Goal: Use online tool/utility: Use online tool/utility

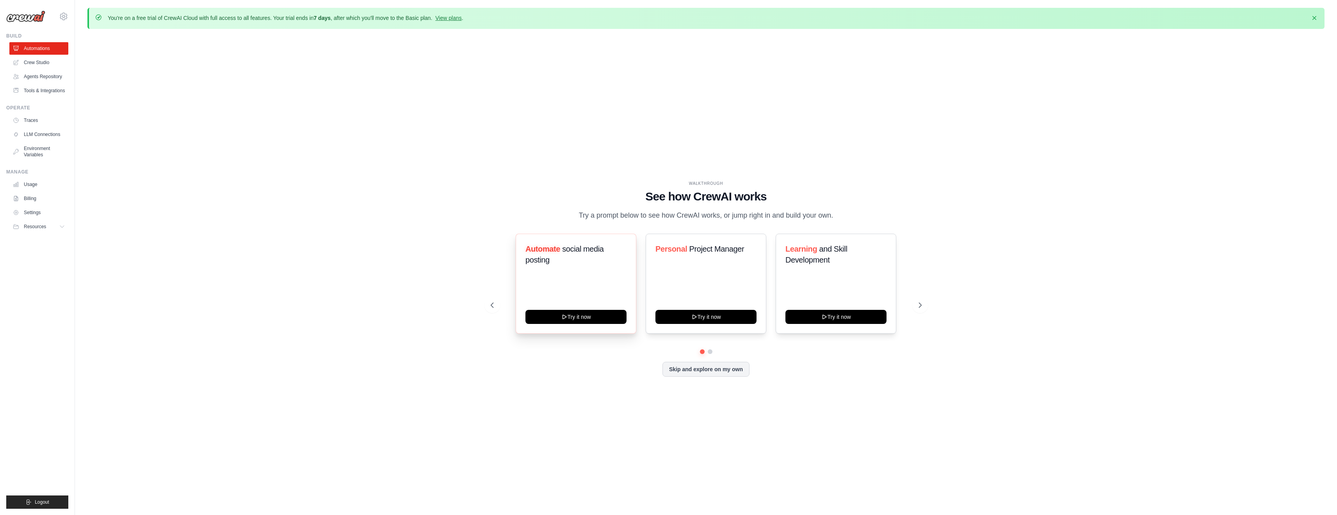
drag, startPoint x: 601, startPoint y: 295, endPoint x: 621, endPoint y: 294, distance: 20.4
click at [621, 293] on div "Automate social media posting Try it now" at bounding box center [576, 283] width 121 height 100
click at [843, 317] on button "Try it now" at bounding box center [836, 316] width 101 height 14
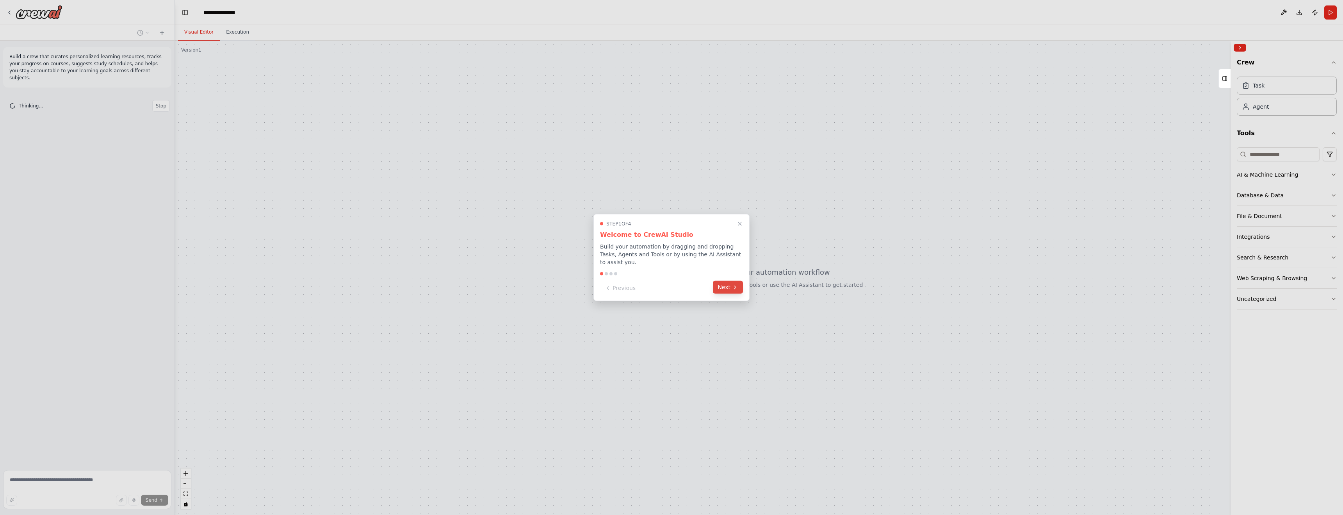
click at [728, 290] on button "Next" at bounding box center [728, 287] width 30 height 13
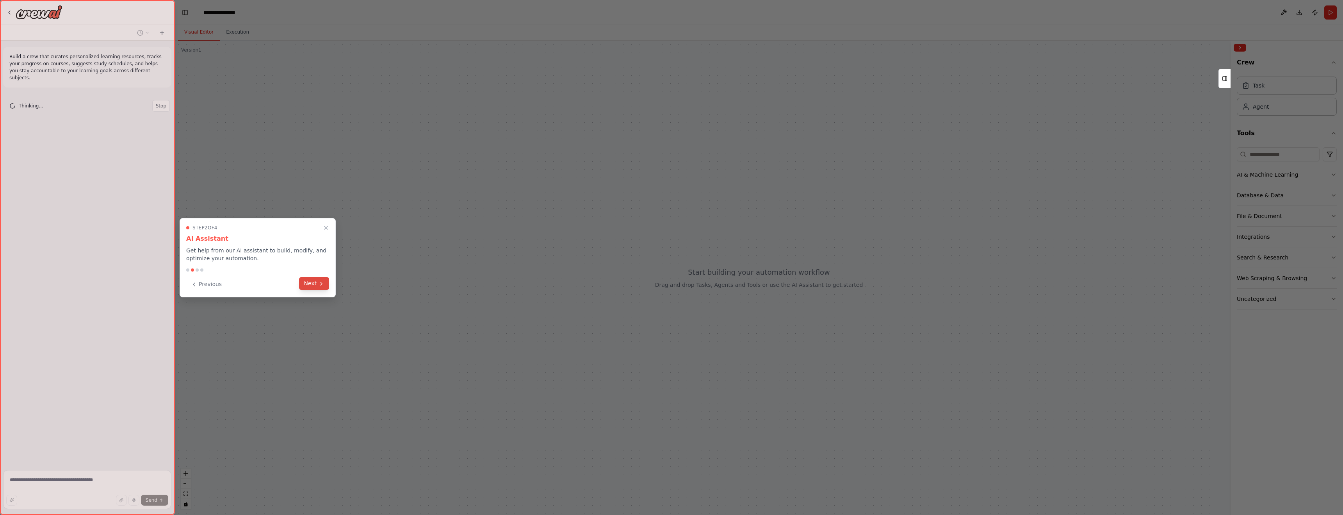
click at [313, 285] on button "Next" at bounding box center [314, 283] width 30 height 13
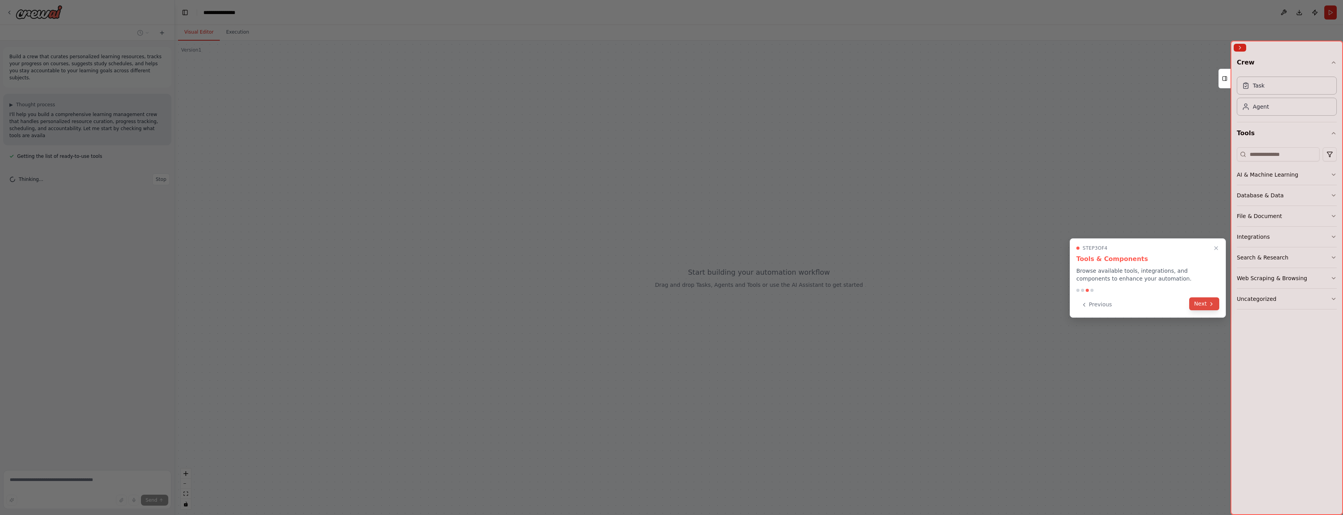
click at [1217, 303] on button "Next" at bounding box center [1204, 303] width 30 height 13
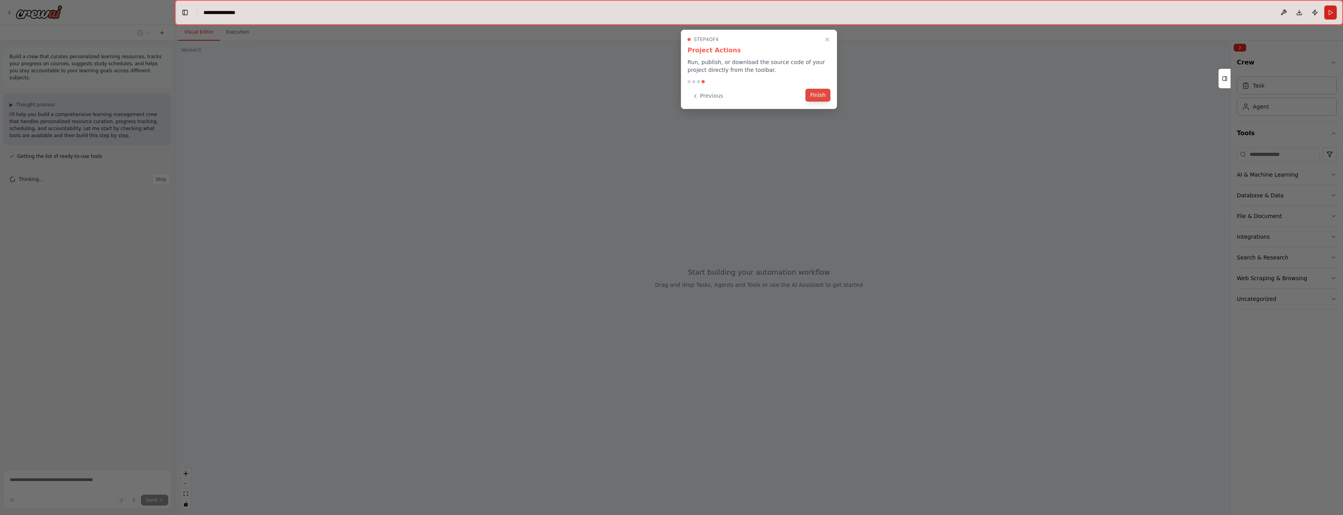
click at [827, 100] on button "Finish" at bounding box center [818, 95] width 25 height 13
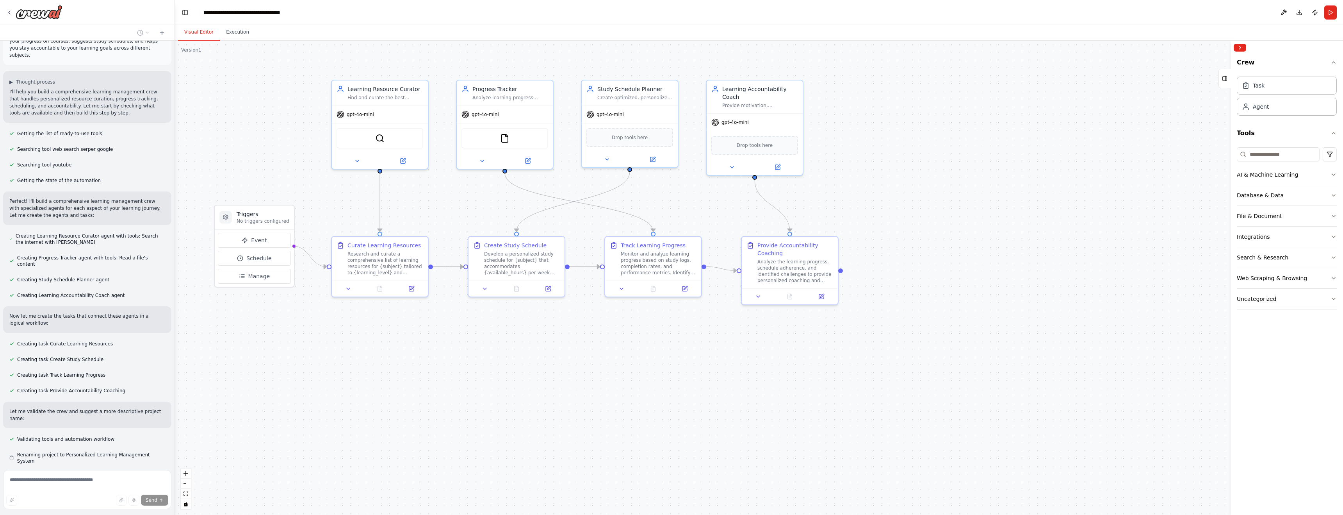
scroll to position [38, 0]
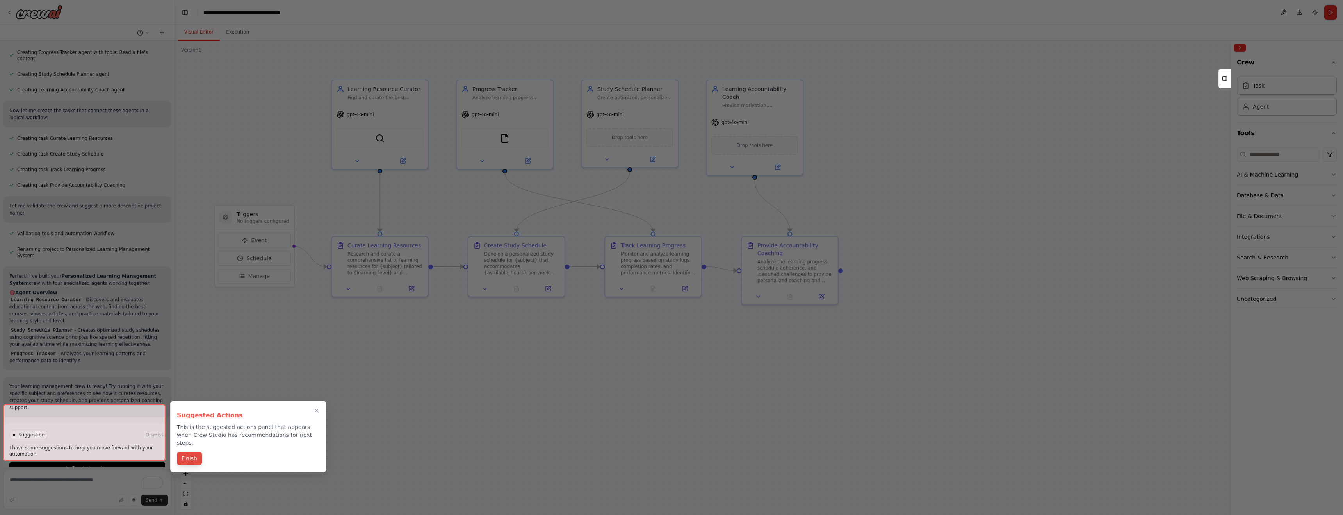
click at [189, 452] on button "Finish" at bounding box center [189, 458] width 25 height 13
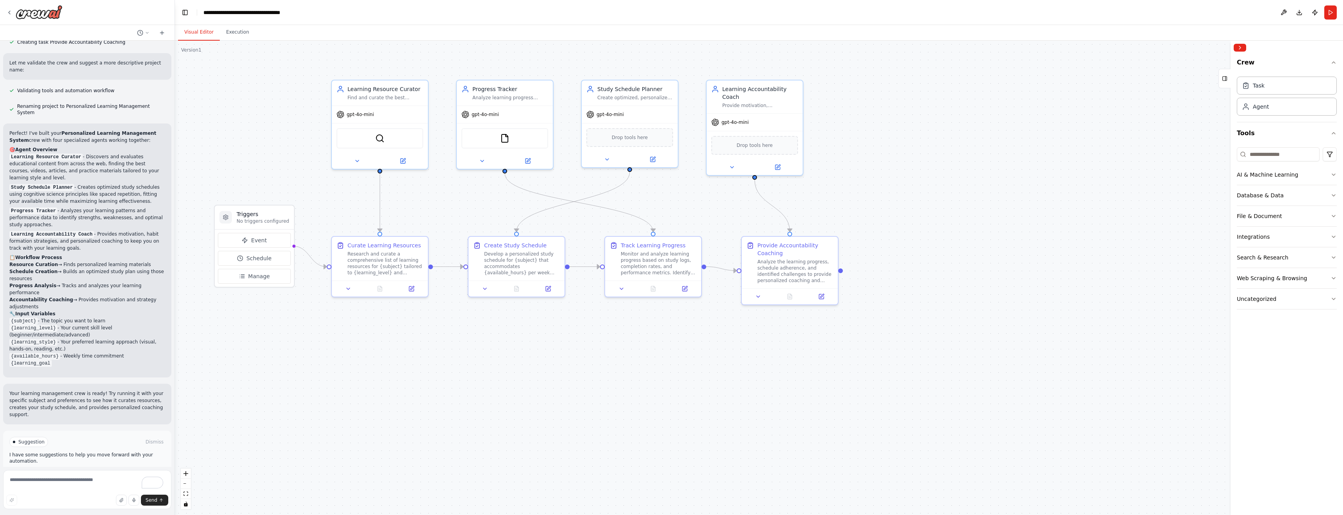
scroll to position [378, 0]
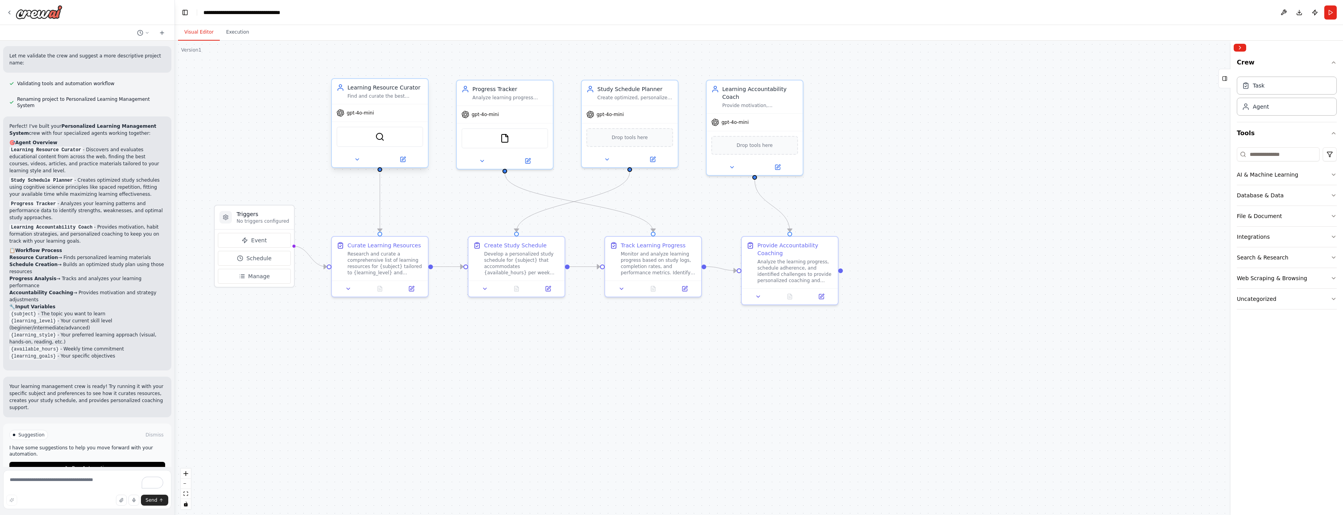
click at [360, 99] on div "Find and curate the best personalized learning resources for {subject} based on…" at bounding box center [386, 96] width 76 height 6
click at [364, 118] on div "gpt-4o-mini" at bounding box center [380, 112] width 96 height 17
click at [367, 110] on span "gpt-4o-mini" at bounding box center [360, 113] width 27 height 6
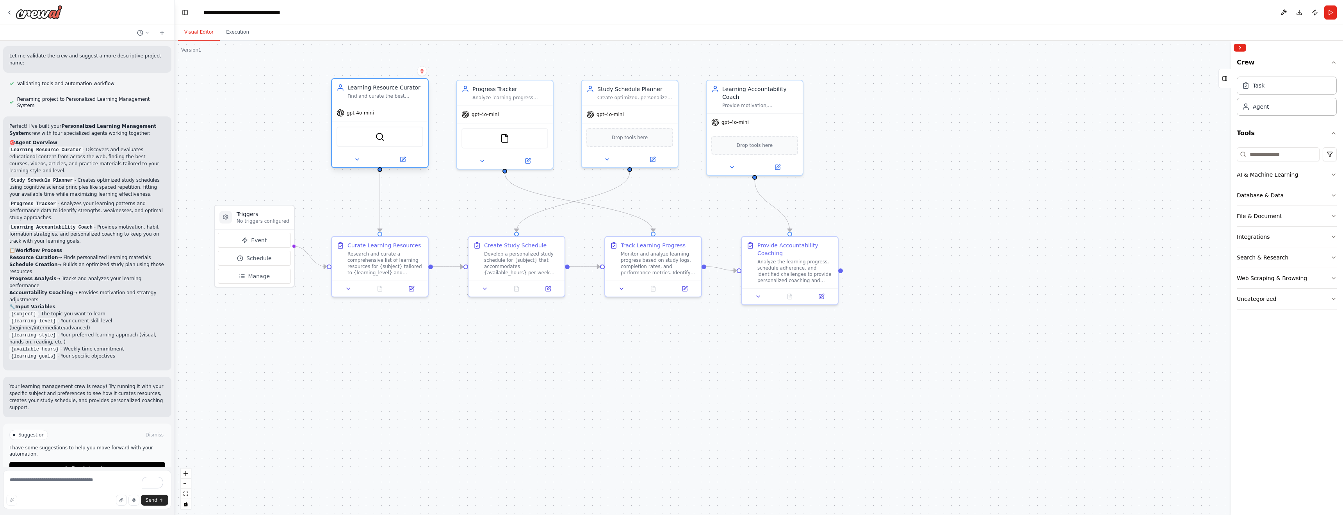
click at [367, 110] on span "gpt-4o-mini" at bounding box center [360, 113] width 27 height 6
click at [361, 116] on span "gpt-4o-mini" at bounding box center [360, 113] width 27 height 6
click at [393, 135] on div "SerperDevTool" at bounding box center [380, 137] width 87 height 20
click at [378, 135] on img at bounding box center [379, 136] width 9 height 9
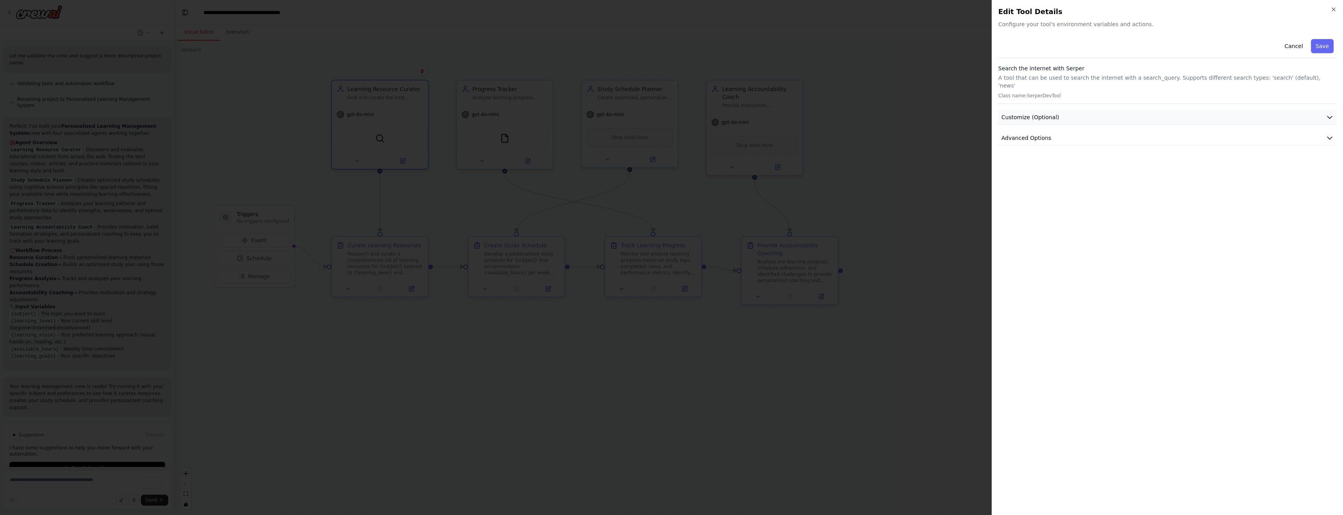
click at [1333, 113] on icon "button" at bounding box center [1330, 117] width 8 height 8
click at [1328, 114] on button "Customize (Optional)" at bounding box center [1167, 117] width 339 height 14
click at [1328, 131] on button "Advanced Options" at bounding box center [1167, 138] width 339 height 14
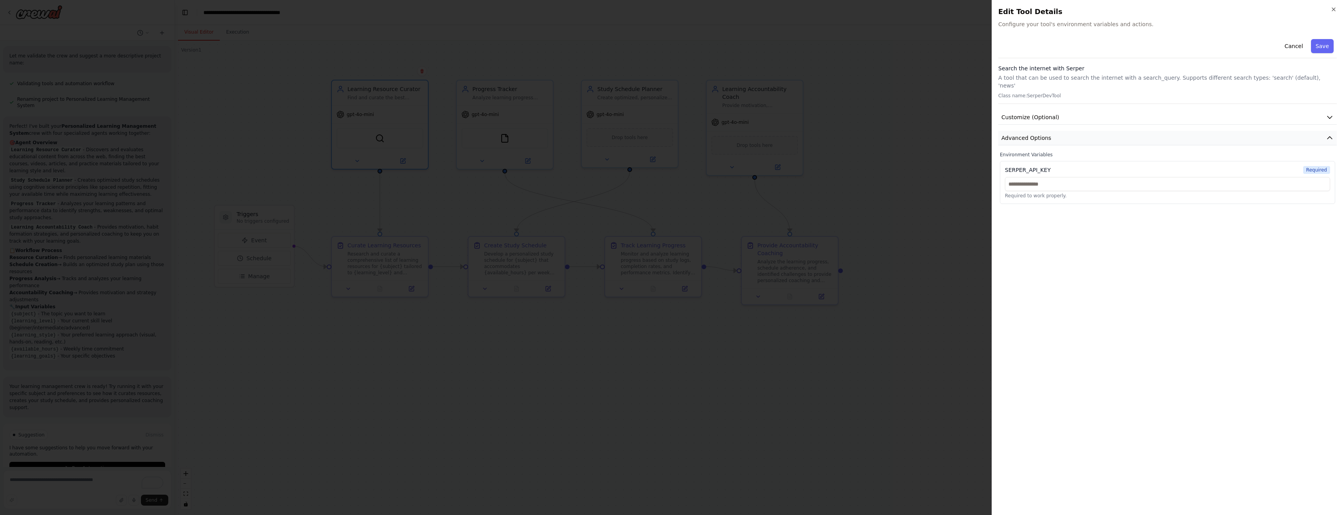
click at [1328, 131] on button "Advanced Options" at bounding box center [1167, 138] width 339 height 14
click at [1338, 12] on div "Close Edit Tool Details Configure your tool's environment variables and actions…" at bounding box center [1167, 257] width 351 height 515
click at [1333, 11] on icon "button" at bounding box center [1334, 9] width 6 height 6
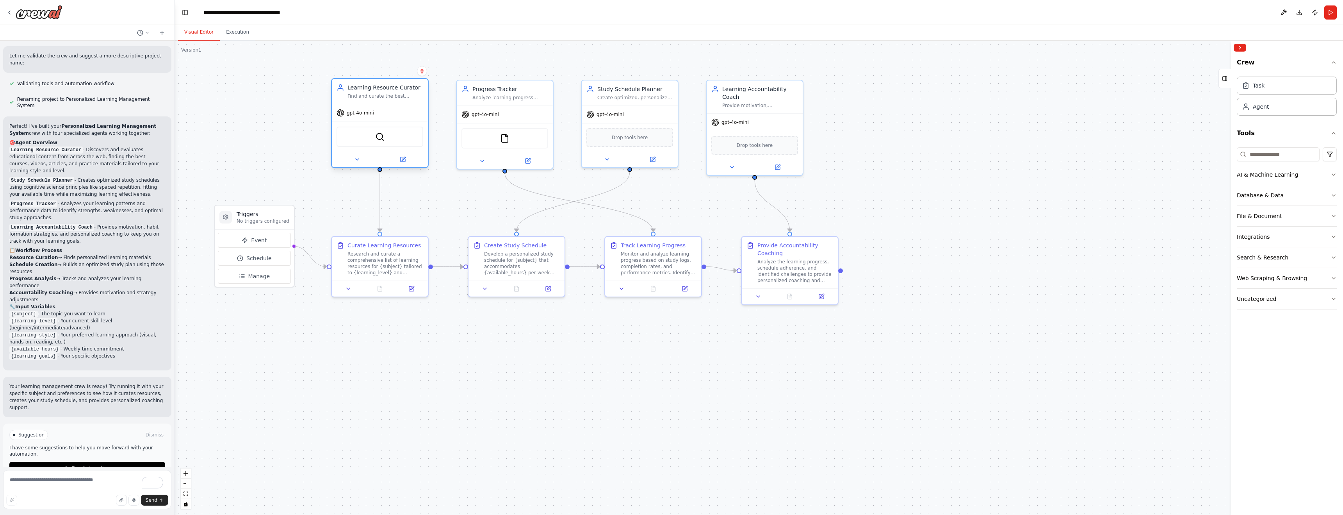
click at [364, 116] on div "gpt-4o-mini" at bounding box center [355, 113] width 37 height 8
click at [393, 162] on button at bounding box center [403, 159] width 44 height 9
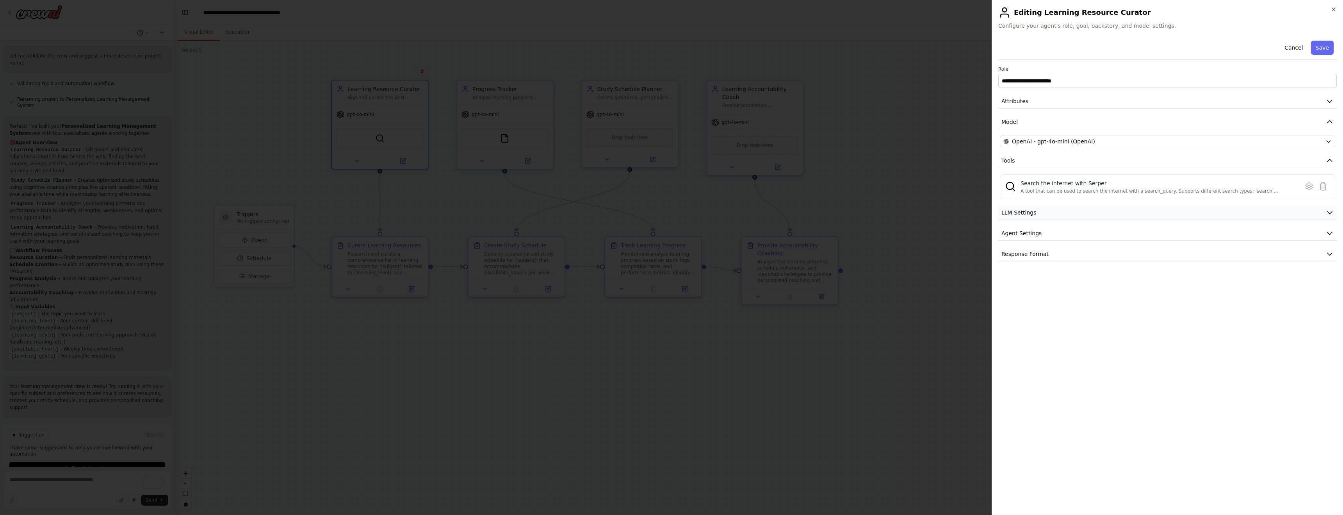
click at [1158, 219] on button "LLM Settings" at bounding box center [1167, 212] width 339 height 14
click at [1161, 227] on button "Agent Settings" at bounding box center [1167, 233] width 339 height 14
click at [1161, 228] on button "Agent Settings" at bounding box center [1167, 233] width 339 height 14
click at [1157, 248] on button "Response Format" at bounding box center [1167, 254] width 339 height 14
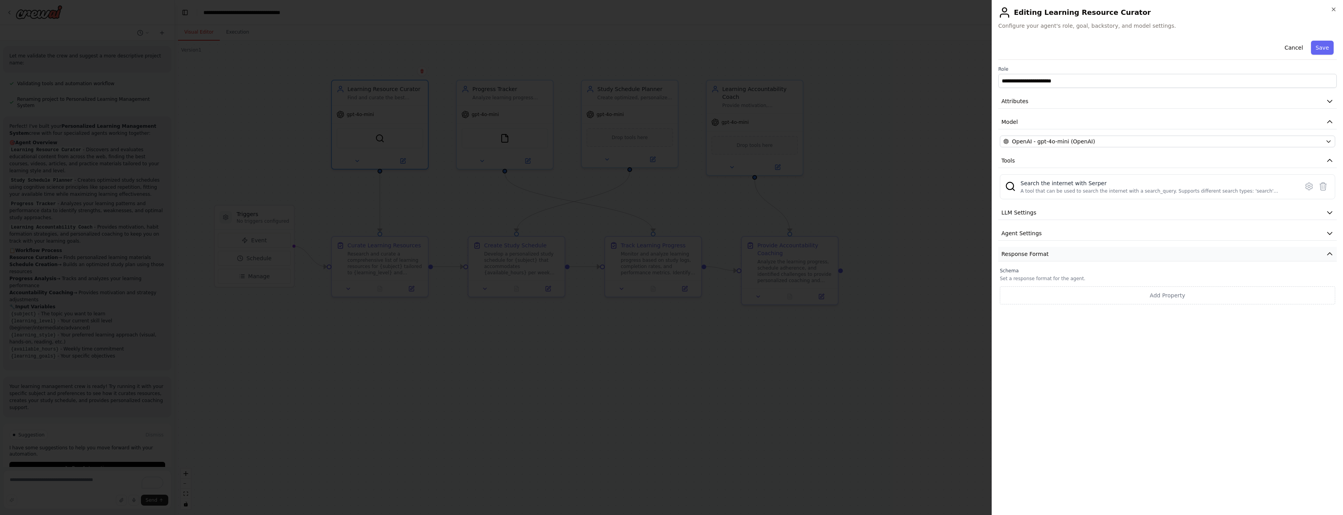
click at [1157, 249] on button "Response Format" at bounding box center [1167, 254] width 339 height 14
click at [1097, 83] on input "**********" at bounding box center [1167, 81] width 339 height 14
click at [1134, 283] on div "**********" at bounding box center [1167, 272] width 339 height 471
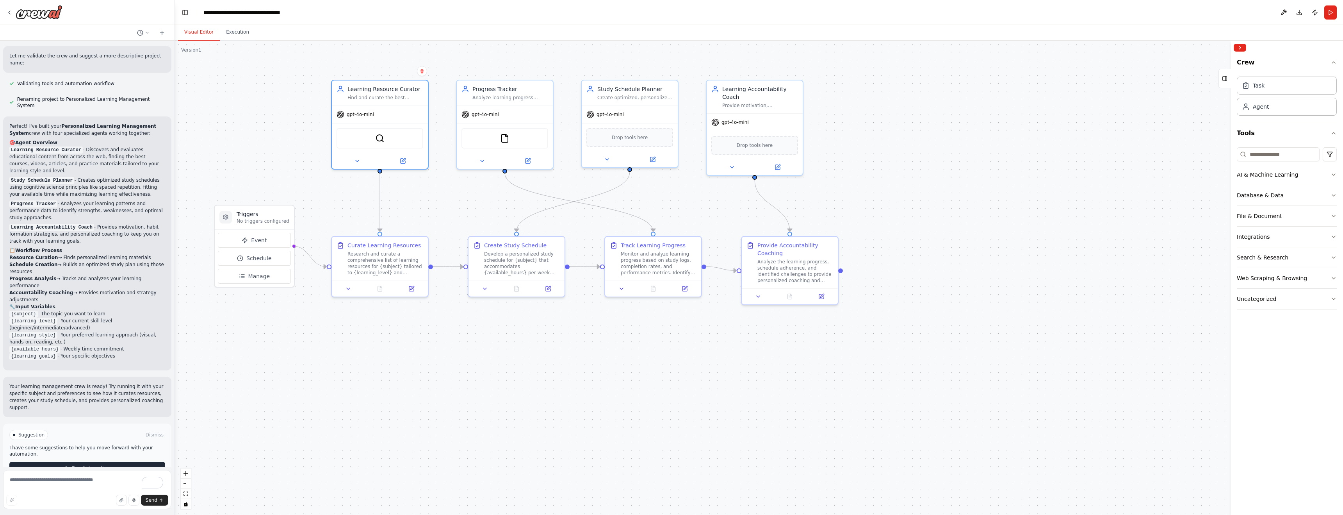
click at [84, 465] on span "Run Automation" at bounding box center [91, 468] width 38 height 6
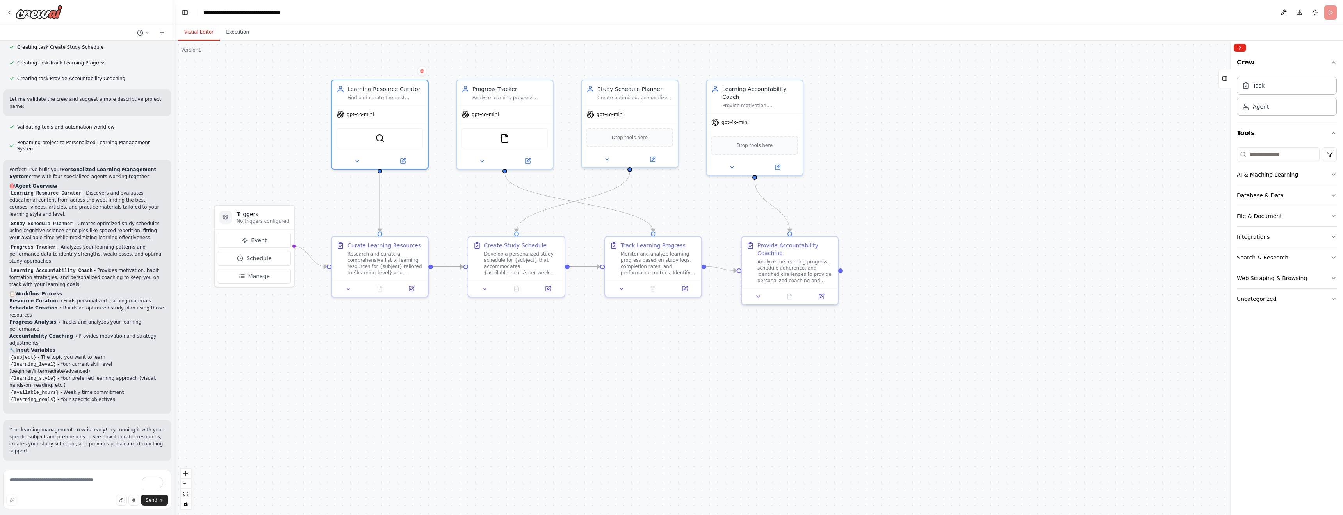
scroll to position [315, 0]
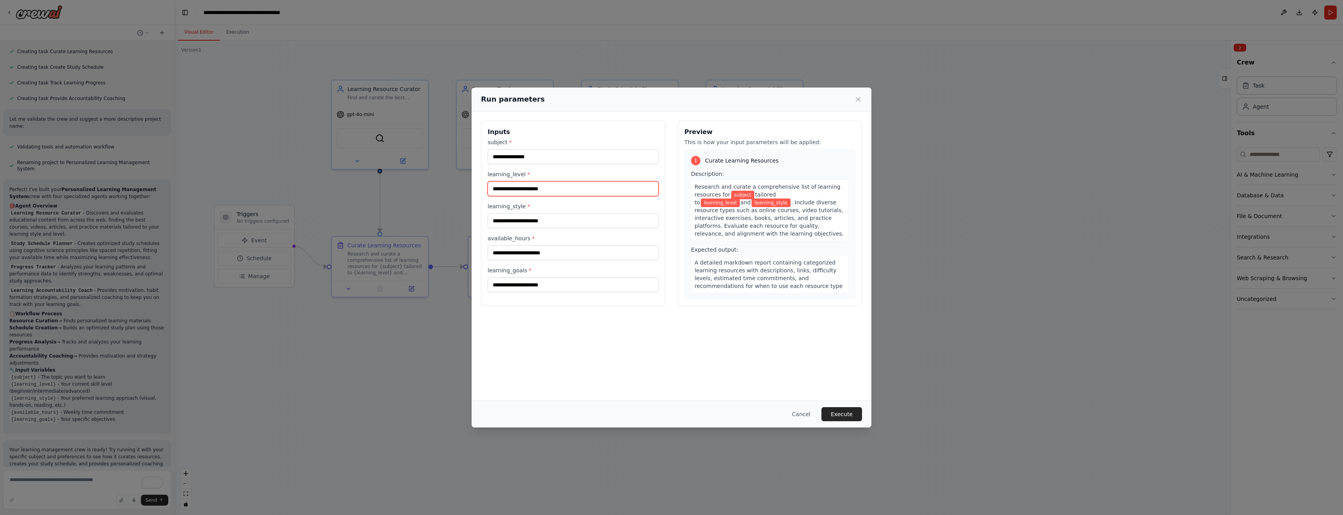
click at [544, 189] on input "learning_level *" at bounding box center [573, 188] width 171 height 15
click at [553, 157] on input "subject *" at bounding box center [573, 156] width 171 height 15
click at [555, 183] on input "learning_level *" at bounding box center [573, 188] width 171 height 15
click at [560, 209] on label "learning_style *" at bounding box center [573, 206] width 171 height 8
click at [560, 213] on input "learning_style *" at bounding box center [573, 220] width 171 height 15
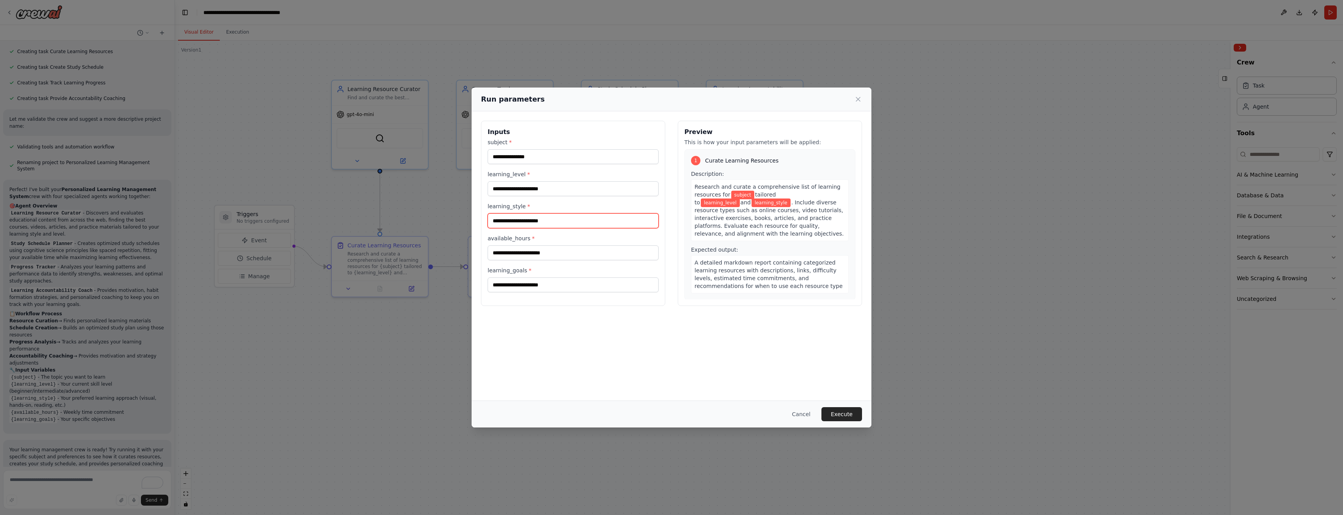
click at [558, 224] on input "learning_style *" at bounding box center [573, 220] width 171 height 15
click at [560, 253] on input "available_hours *" at bounding box center [573, 252] width 171 height 15
click at [560, 285] on input "learning_goals *" at bounding box center [573, 284] width 171 height 15
click at [573, 256] on input "available_hours *" at bounding box center [573, 252] width 171 height 15
click at [583, 164] on input "subject *" at bounding box center [573, 156] width 171 height 15
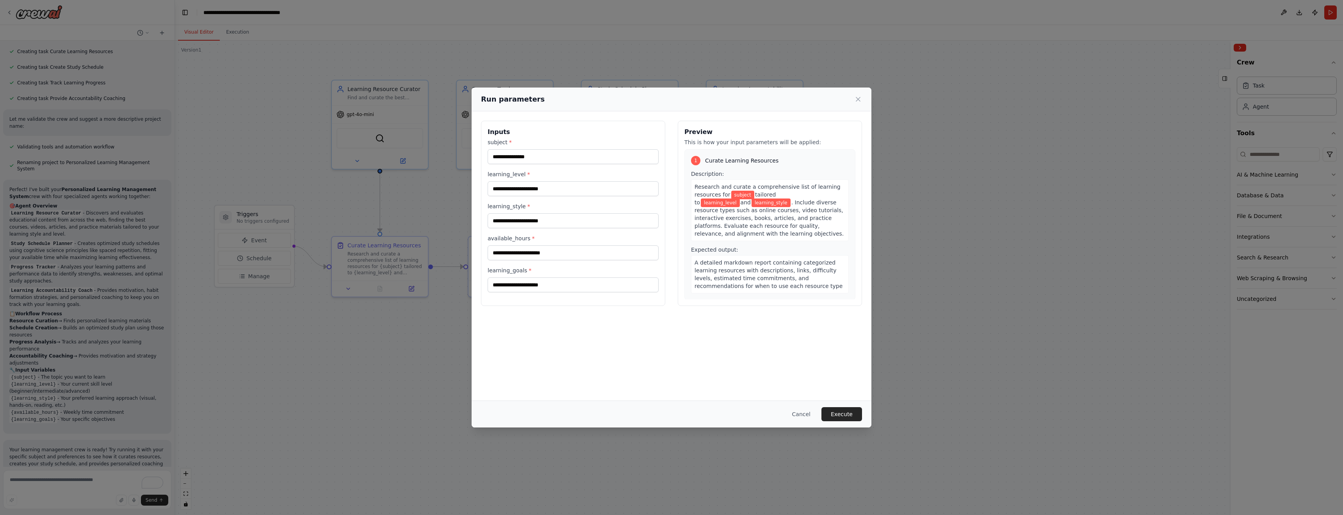
click at [587, 136] on h3 "Inputs" at bounding box center [573, 131] width 171 height 9
click at [583, 172] on label "learning_level *" at bounding box center [573, 174] width 171 height 8
click at [583, 181] on input "learning_level *" at bounding box center [573, 188] width 171 height 15
click at [589, 146] on label "subject *" at bounding box center [573, 142] width 171 height 8
click at [589, 149] on input "subject *" at bounding box center [573, 156] width 171 height 15
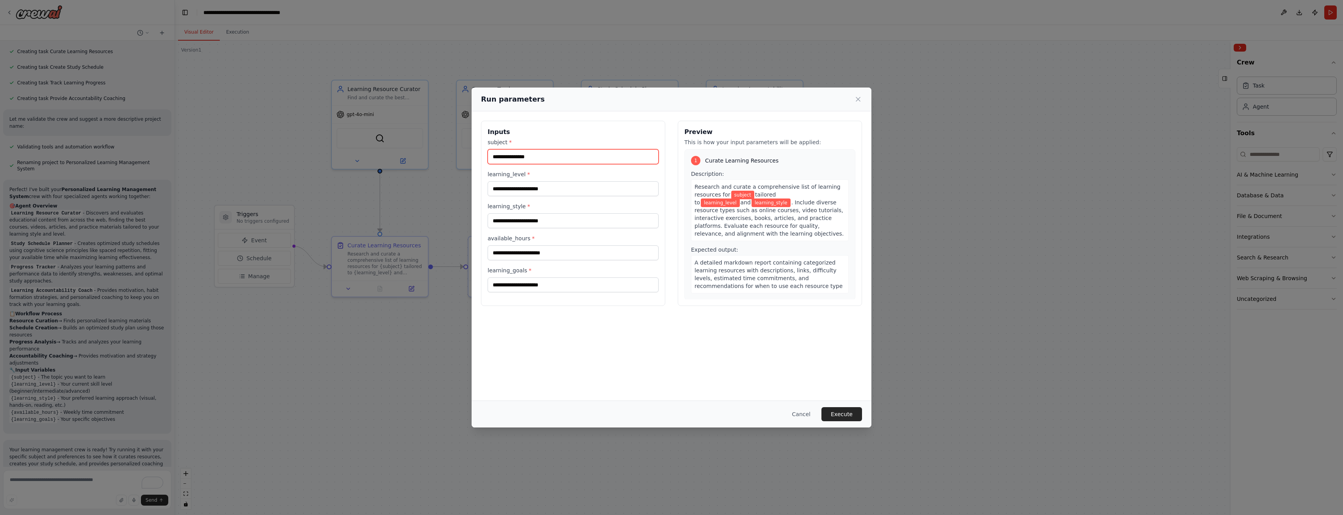
click at [588, 157] on input "subject *" at bounding box center [573, 156] width 171 height 15
type input "***"
click at [579, 192] on input "learning_level *" at bounding box center [573, 188] width 171 height 15
type input "**********"
click at [551, 221] on input "learning_style *" at bounding box center [573, 220] width 171 height 15
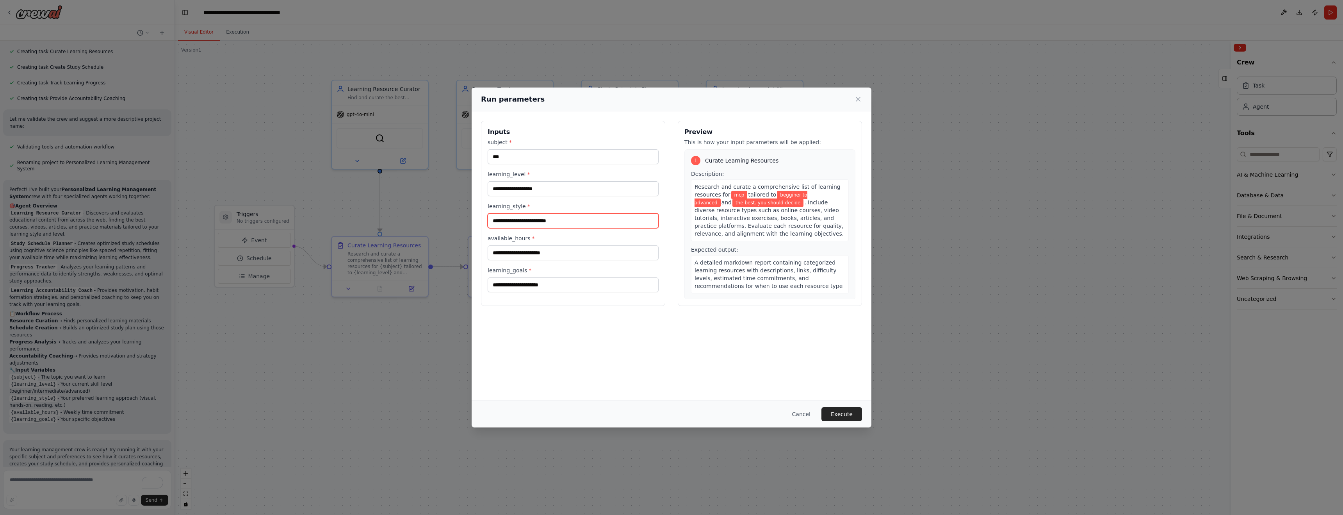
type input "**********"
click at [602, 257] on input "available_hours *" at bounding box center [573, 252] width 171 height 15
type input "**"
click at [573, 287] on input "learning_goals *" at bounding box center [573, 284] width 171 height 15
type input "**********"
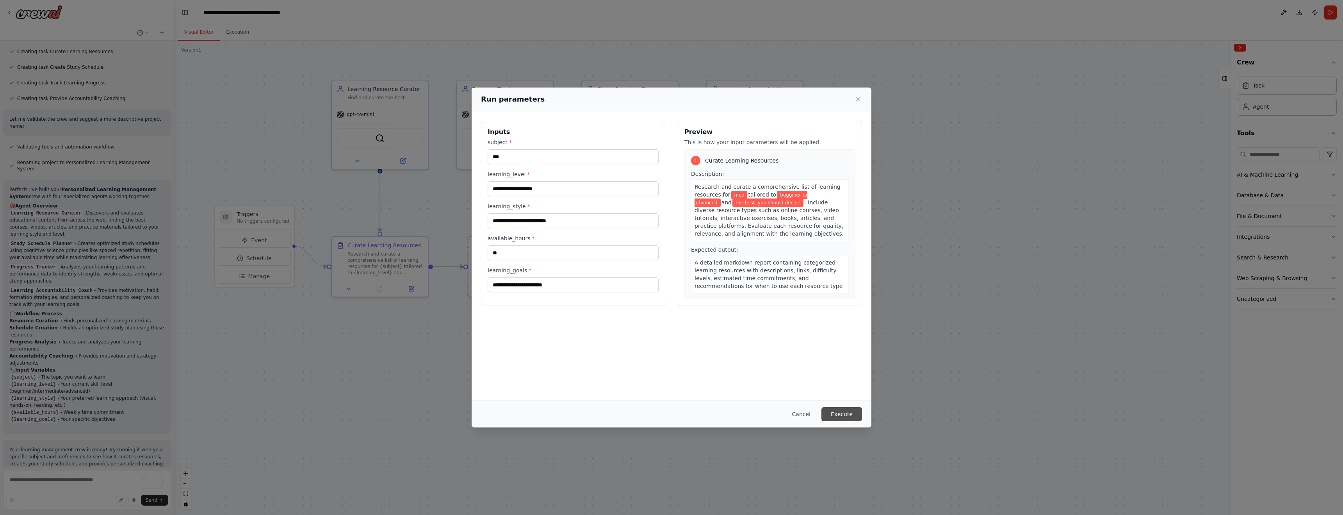
click at [843, 417] on button "Execute" at bounding box center [842, 414] width 41 height 14
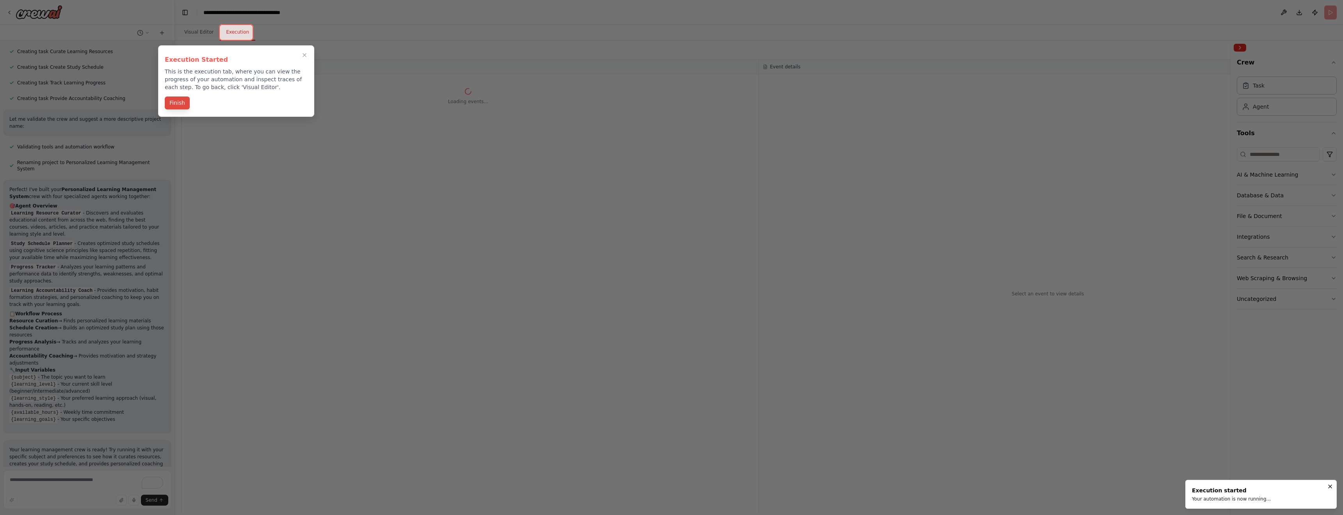
click at [185, 106] on button "Finish" at bounding box center [177, 102] width 25 height 13
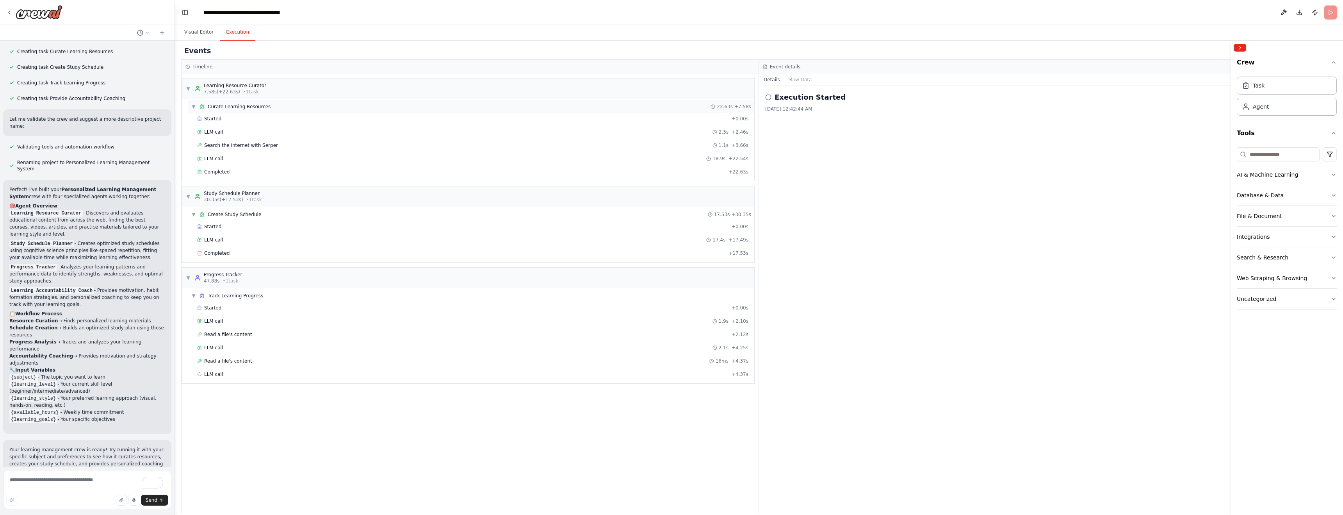
click at [260, 105] on span "Curate Learning Resources" at bounding box center [239, 106] width 63 height 6
click at [260, 104] on span "Curate Learning Resources" at bounding box center [239, 106] width 63 height 6
click at [219, 130] on span "LLM call" at bounding box center [213, 132] width 19 height 6
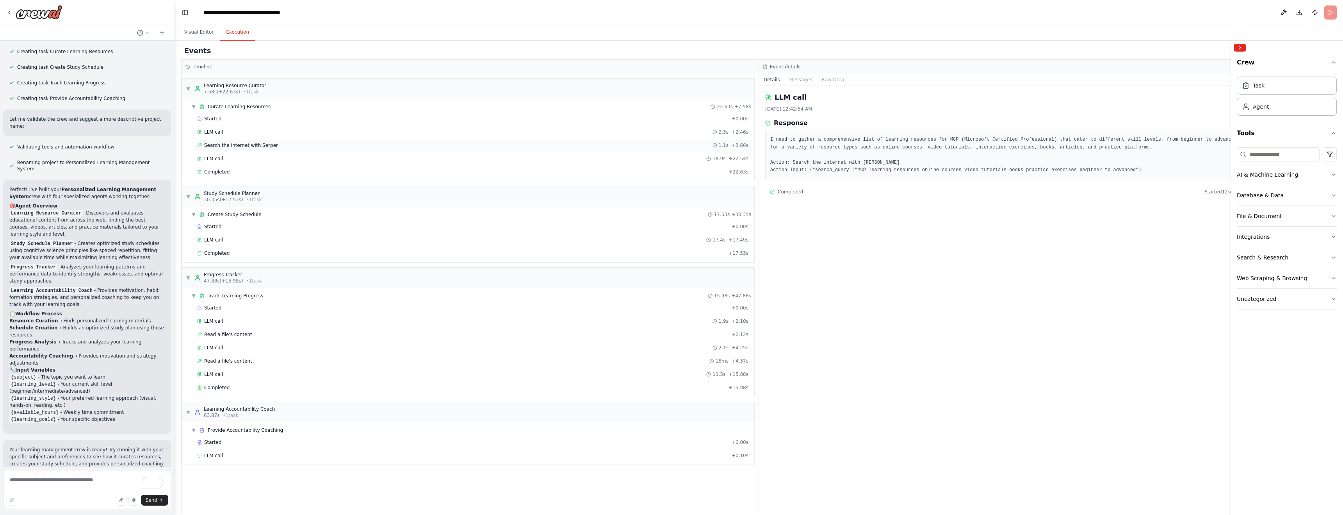
click at [223, 146] on span "Search the internet with Serper" at bounding box center [241, 145] width 74 height 6
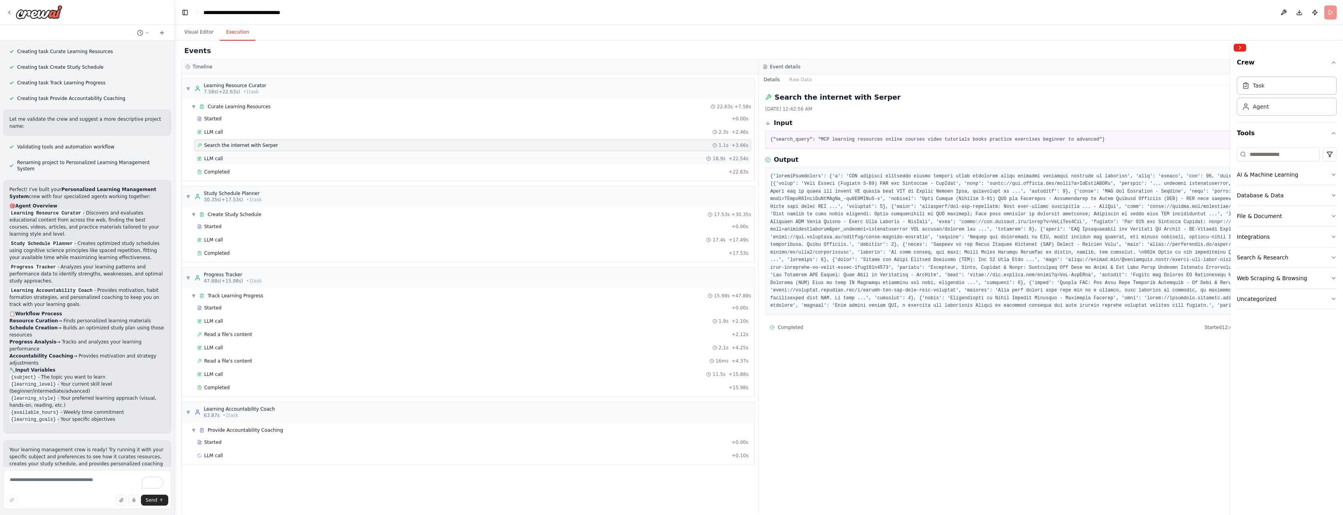
click at [221, 159] on span "LLM call" at bounding box center [213, 158] width 19 height 6
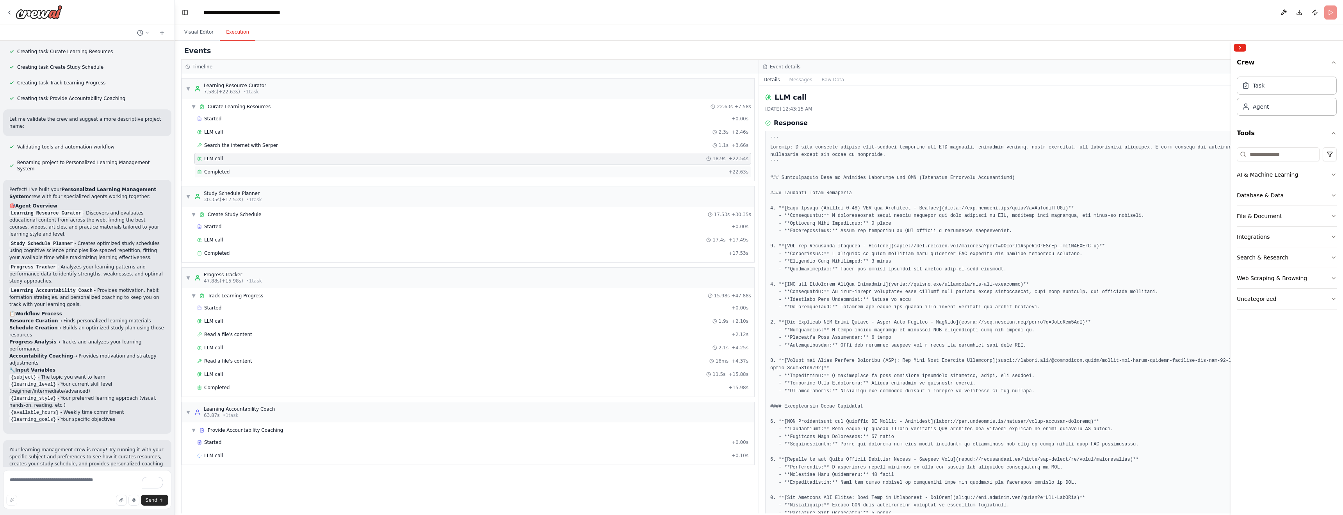
click at [219, 169] on span "Completed" at bounding box center [216, 172] width 25 height 6
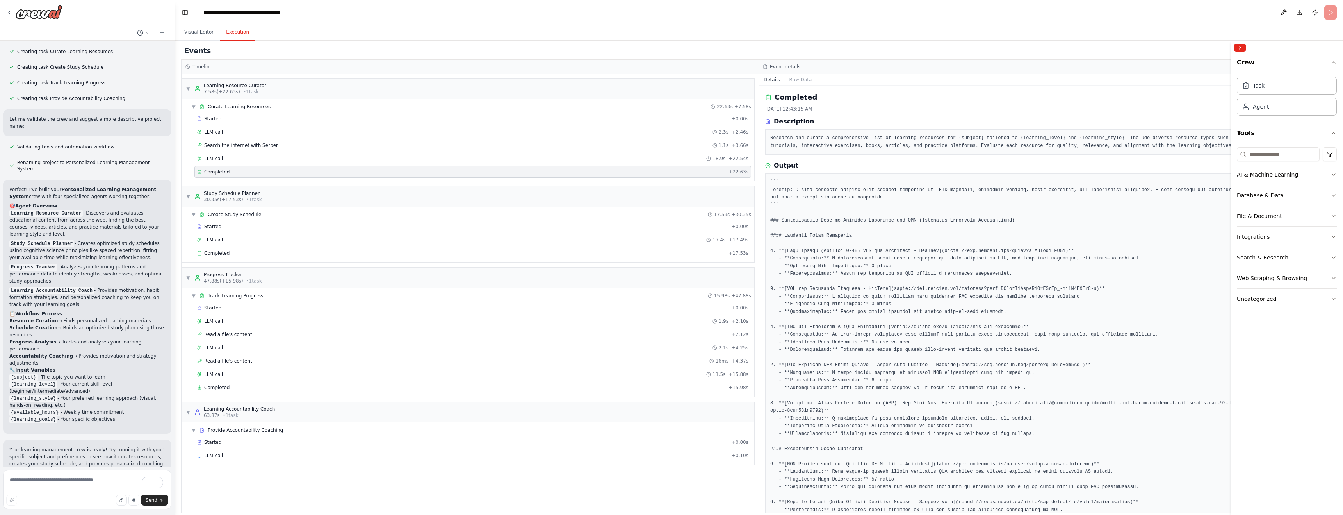
click at [310, 484] on div "▼ Learning Resource Curator 7.58s (+22.63s) • 1 task ▼ Curate Learning Resource…" at bounding box center [470, 293] width 577 height 439
click at [249, 413] on div "63.87s • 1 task" at bounding box center [239, 415] width 71 height 6
click at [247, 428] on span "Provide Accountability Coaching" at bounding box center [245, 430] width 75 height 6
click at [251, 429] on span "Provide Accountability Coaching" at bounding box center [245, 430] width 75 height 6
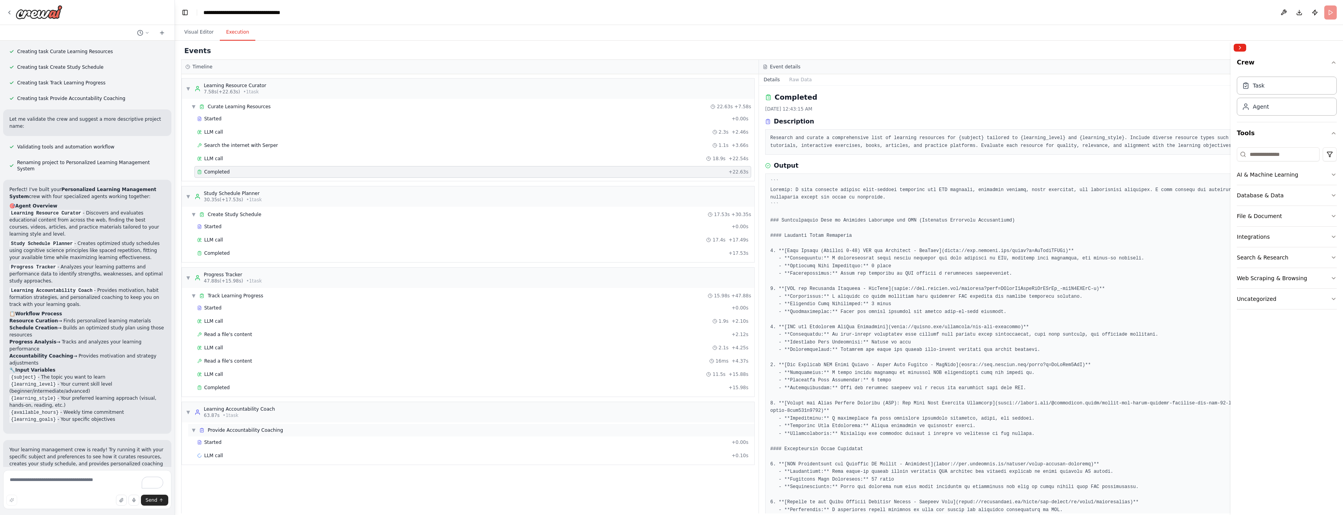
click at [250, 432] on span "Provide Accountability Coaching" at bounding box center [245, 430] width 75 height 6
click at [241, 434] on div "▶ Provide Accountability Coaching" at bounding box center [471, 430] width 566 height 12
click at [232, 453] on div "LLM call + 0.10s" at bounding box center [472, 455] width 551 height 6
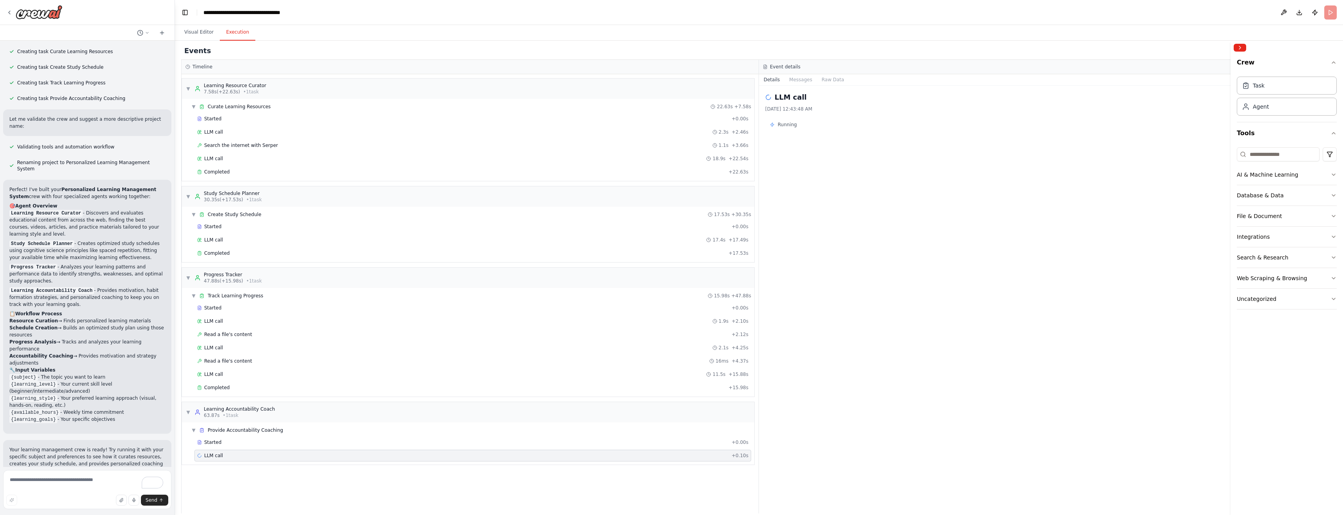
click at [232, 448] on div "Started + 0.00s LLM call + 0.10s" at bounding box center [471, 449] width 566 height 27
click at [234, 437] on div "Started + 0.00s" at bounding box center [472, 442] width 557 height 12
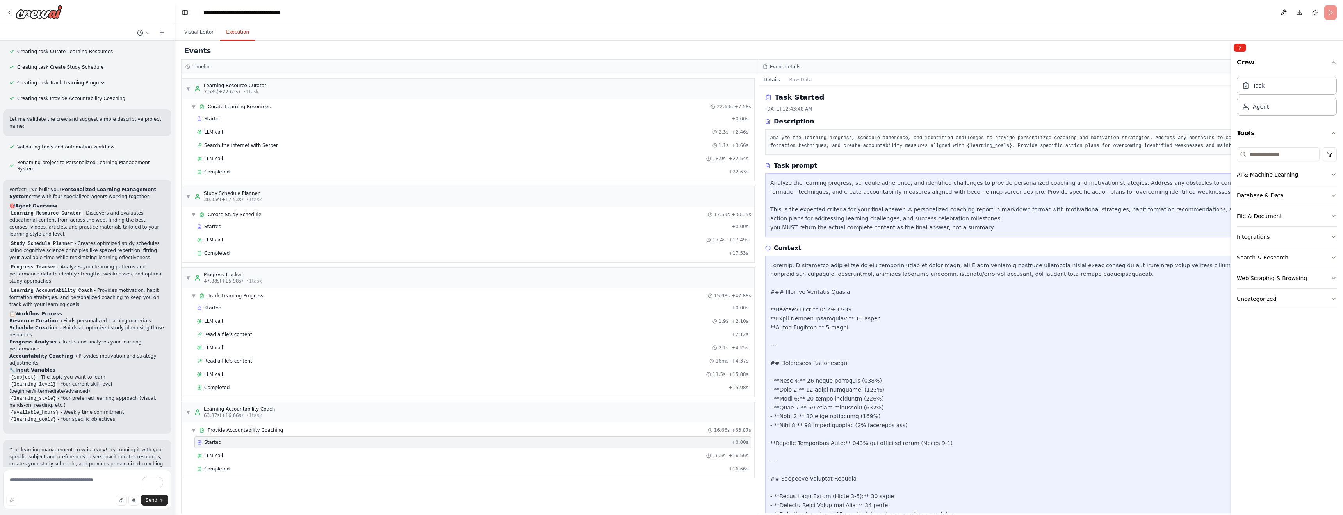
scroll to position [378, 0]
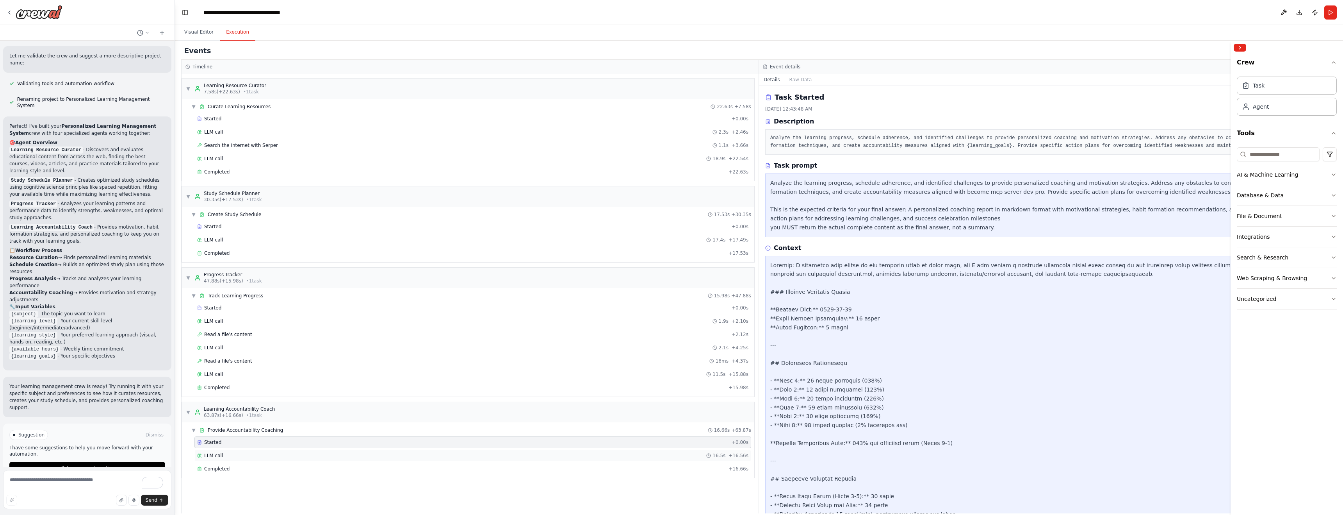
click at [217, 456] on span "LLM call" at bounding box center [213, 455] width 19 height 6
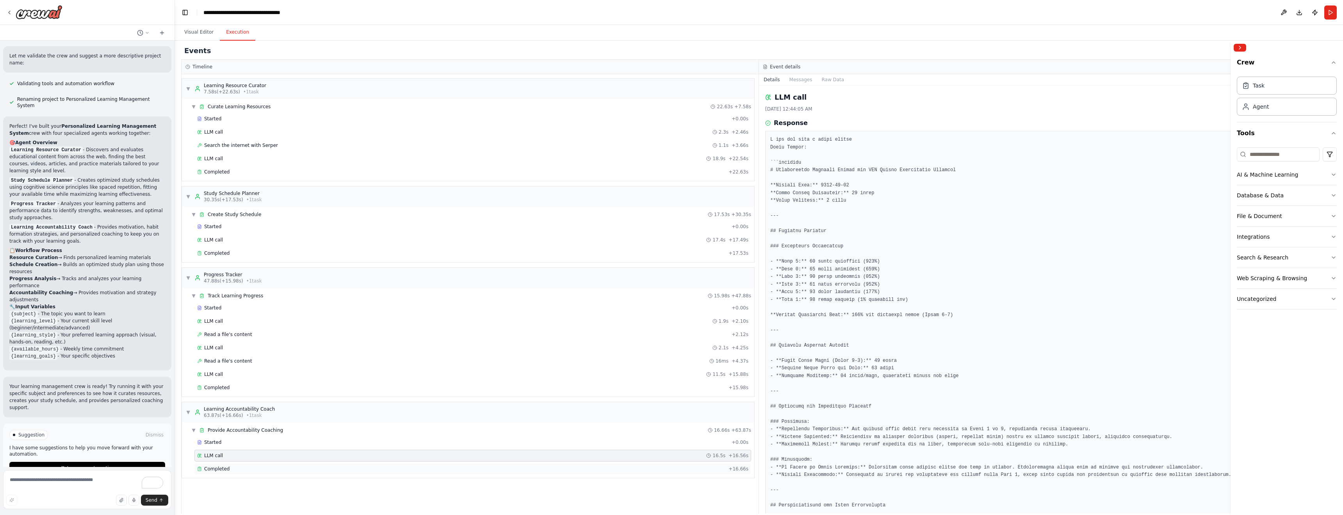
click at [290, 465] on div "Completed + 16.66s" at bounding box center [472, 469] width 557 height 12
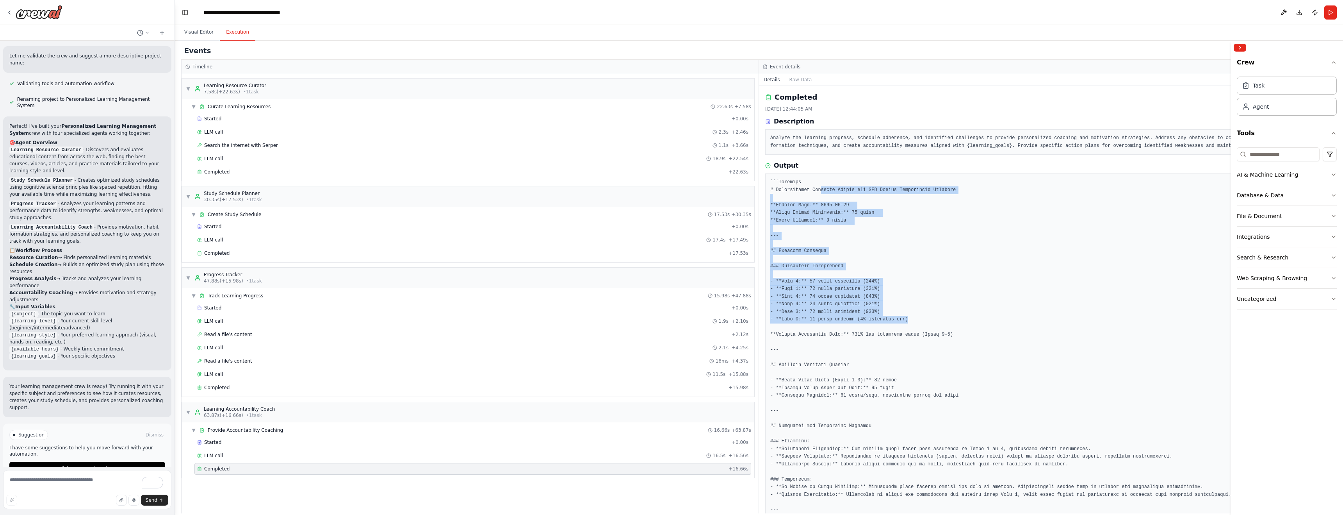
drag, startPoint x: 821, startPoint y: 189, endPoint x: 918, endPoint y: 317, distance: 160.5
click at [918, 317] on pre at bounding box center [1047, 505] width 555 height 655
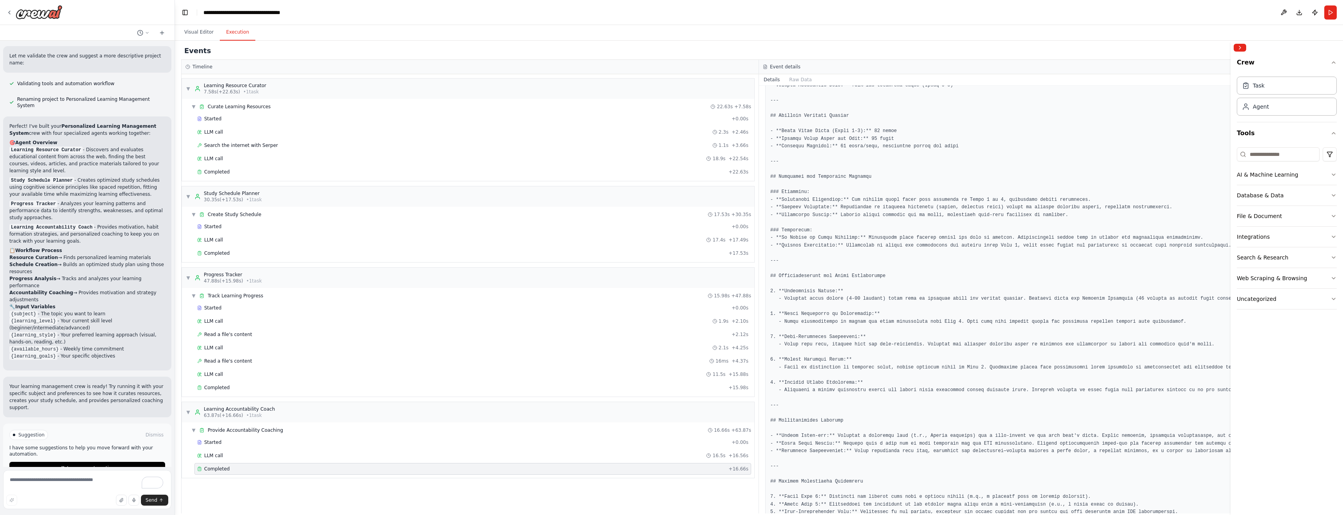
scroll to position [338, 0]
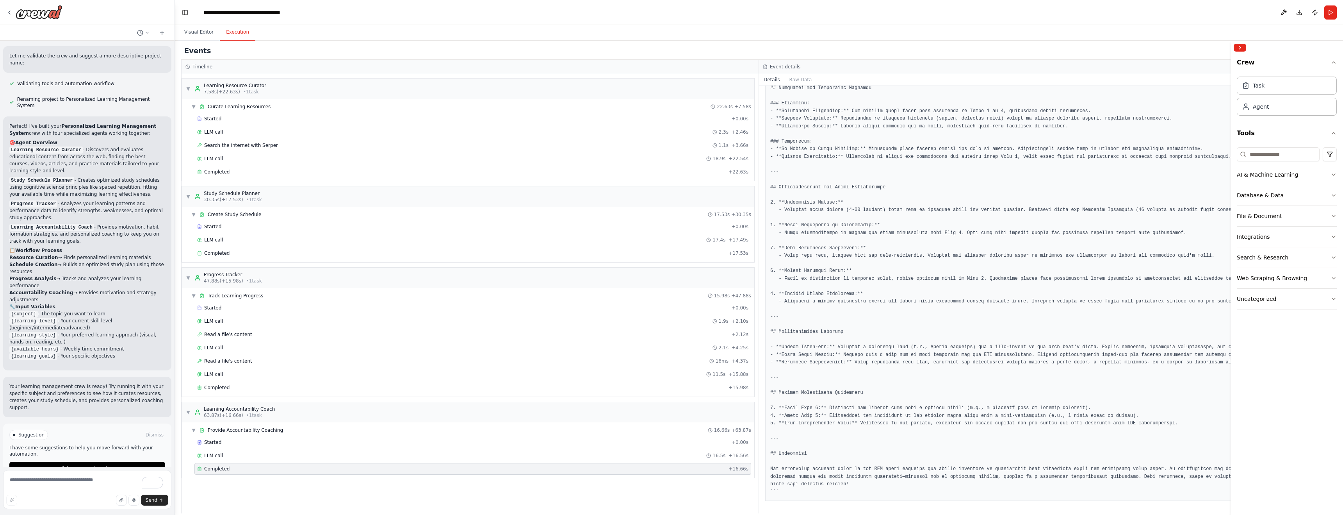
click at [508, 506] on div "▼ Learning Resource Curator 7.58s (+22.63s) • 1 task ▼ Curate Learning Resource…" at bounding box center [470, 293] width 577 height 439
click at [280, 90] on div "▼ Learning Resource Curator 7.58s (+22.63s) • 1 task" at bounding box center [468, 88] width 572 height 20
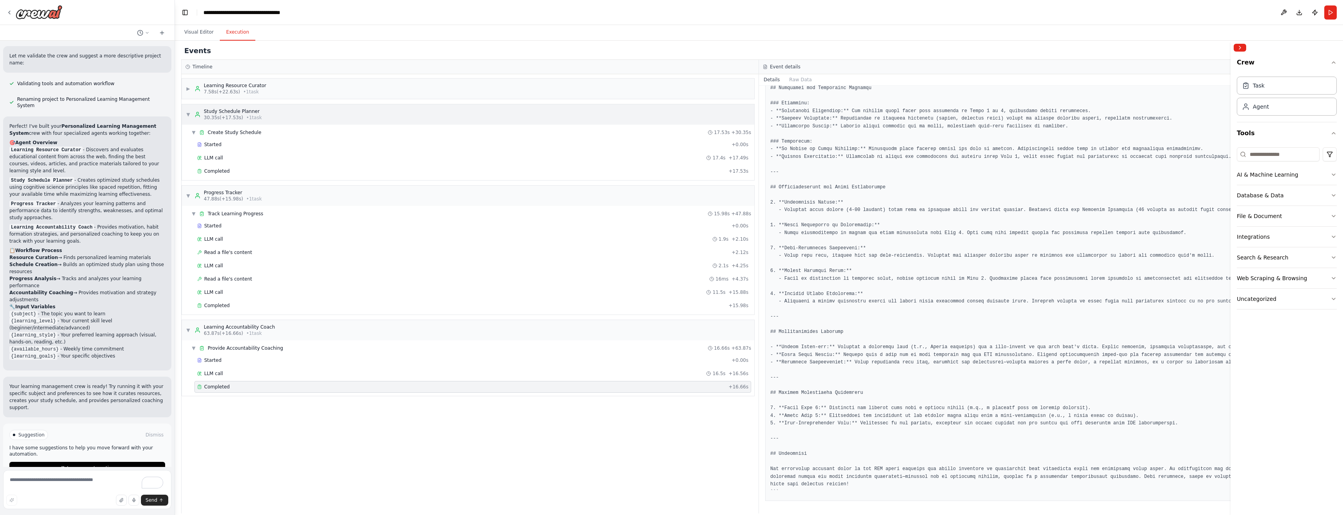
click at [278, 107] on div "▼ Study Schedule Planner 30.35s (+17.53s) • 1 task" at bounding box center [468, 114] width 572 height 20
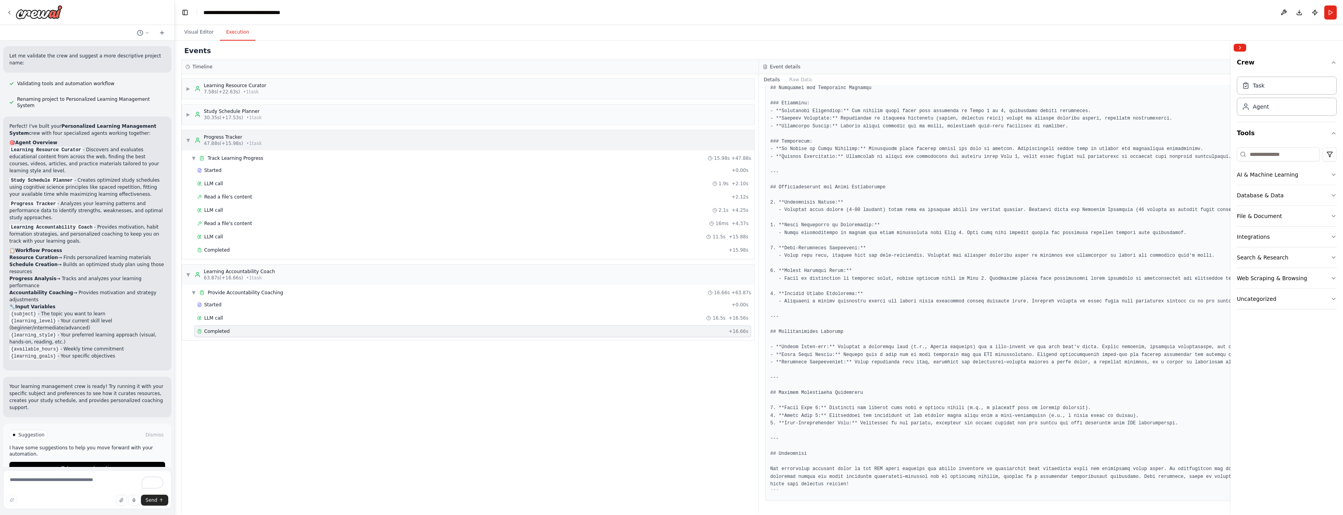
click at [291, 150] on div "▼ Progress Tracker 47.88s (+15.98s) • 1 task" at bounding box center [468, 140] width 572 height 20
click at [292, 185] on div "▼ Provide Accountability Coaching 16.66s + 63.87s" at bounding box center [471, 184] width 566 height 12
click at [283, 186] on div "▶ Provide Accountability Coaching 16.66s + 63.87s" at bounding box center [471, 184] width 566 height 12
click at [248, 212] on div "LLM call 16.5s + 16.56s" at bounding box center [472, 209] width 551 height 6
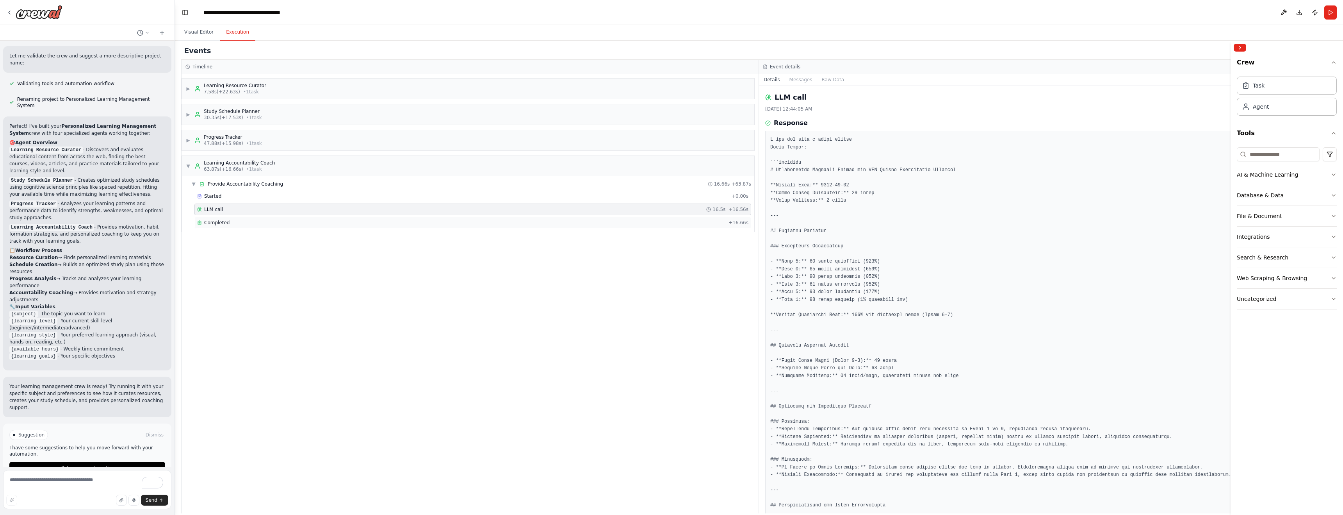
click at [339, 225] on div "Completed" at bounding box center [461, 222] width 528 height 6
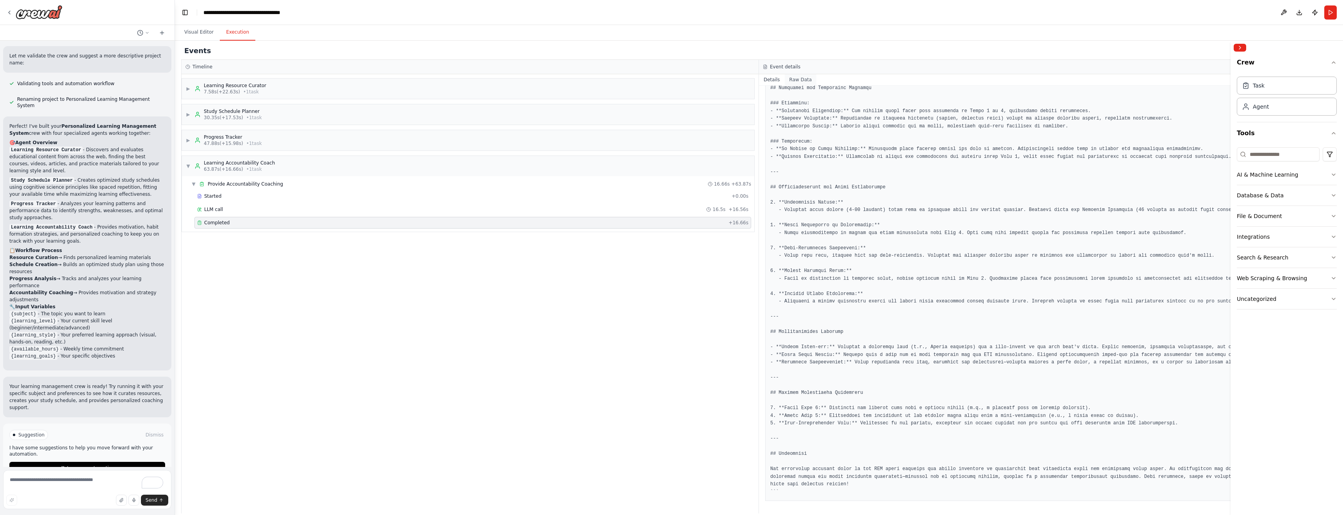
click at [805, 83] on button "Raw Data" at bounding box center [801, 79] width 32 height 11
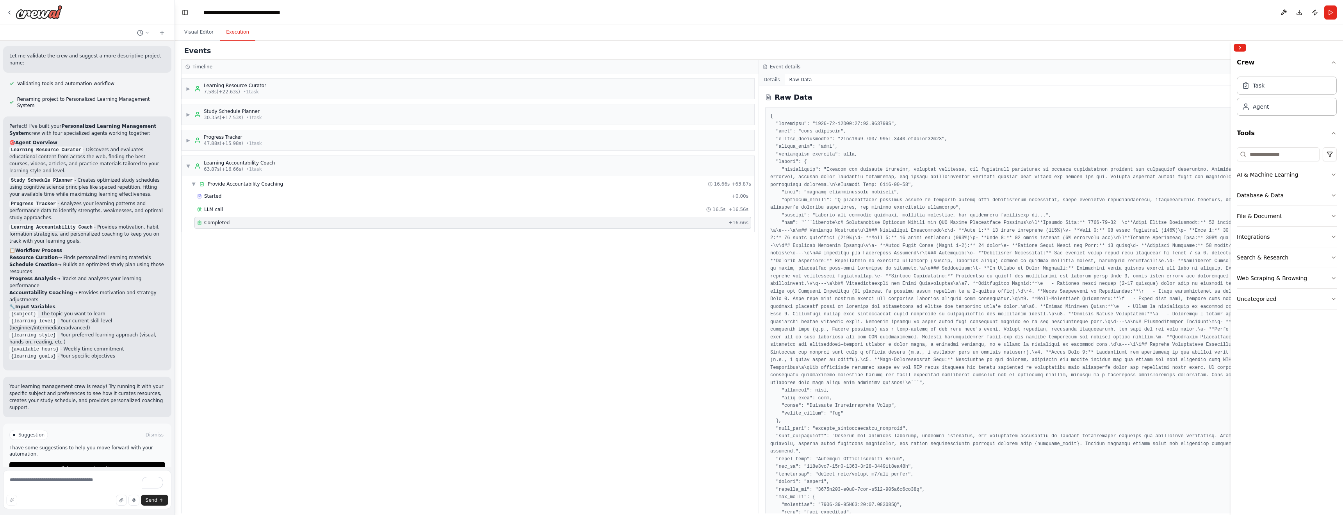
click at [770, 79] on button "Details" at bounding box center [772, 79] width 26 height 11
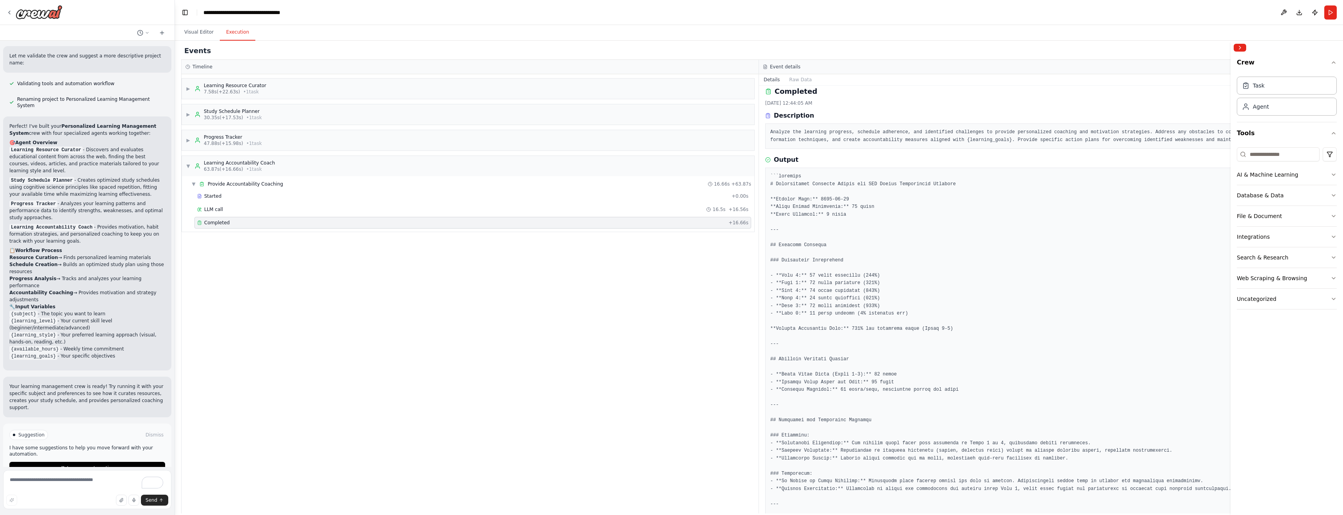
scroll to position [0, 0]
